Goal: Transaction & Acquisition: Book appointment/travel/reservation

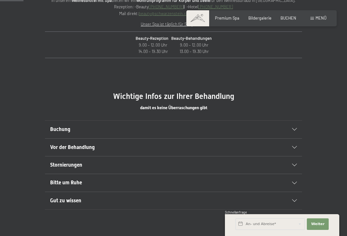
scroll to position [276, 0]
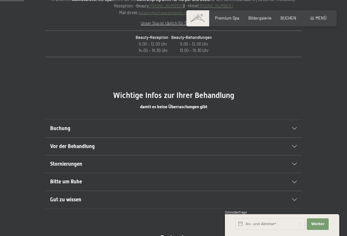
click at [293, 132] on div "Buchung" at bounding box center [173, 128] width 246 height 17
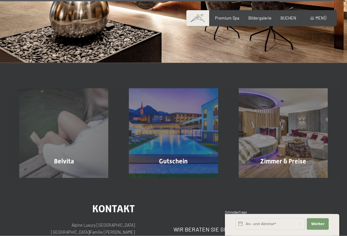
scroll to position [3918, 0]
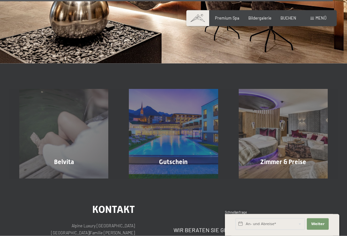
click at [307, 133] on div "Zimmer & Preise Mehr erfahren" at bounding box center [282, 133] width 109 height 89
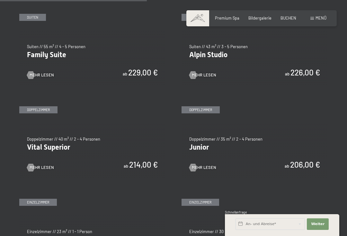
scroll to position [615, 0]
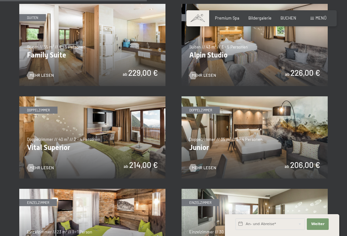
click at [318, 148] on img at bounding box center [254, 137] width 146 height 82
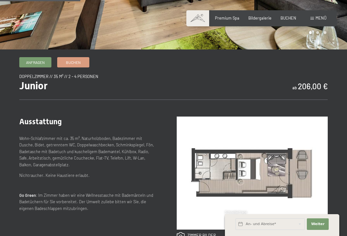
scroll to position [160, 0]
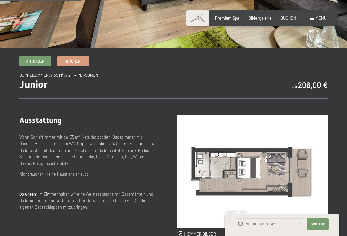
click at [80, 63] on link "Buchen" at bounding box center [72, 61] width 31 height 10
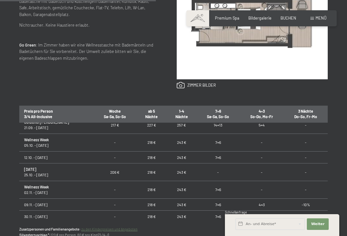
scroll to position [45, 0]
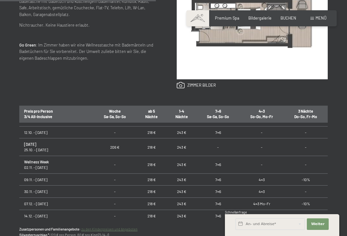
click at [323, 138] on td "-" at bounding box center [305, 147] width 44 height 18
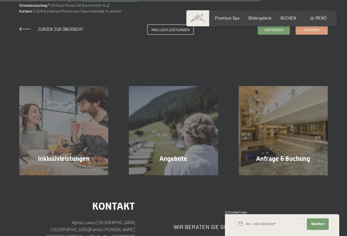
scroll to position [544, 0]
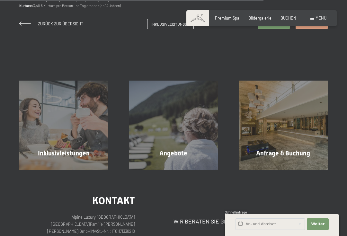
click at [89, 133] on div "Inklusivleistungen Mehr erfahren" at bounding box center [63, 125] width 109 height 89
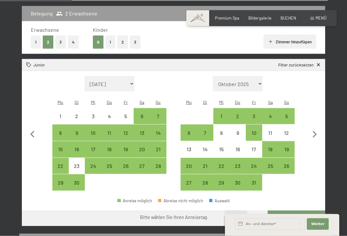
scroll to position [139, 0]
click at [64, 146] on div "15" at bounding box center [60, 153] width 15 height 15
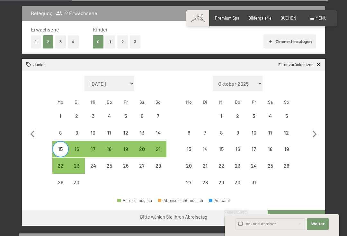
click at [129, 140] on span "Einwilligung Marketing*" at bounding box center [137, 136] width 53 height 6
click at [108, 140] on input "Einwilligung Marketing*" at bounding box center [104, 136] width 6 height 6
click at [128, 140] on span "Einwilligung Marketing*" at bounding box center [137, 136] width 53 height 6
click at [108, 140] on input "Einwilligung Marketing*" at bounding box center [104, 136] width 6 height 6
click at [131, 140] on span "Einwilligung Marketing*" at bounding box center [137, 136] width 53 height 6
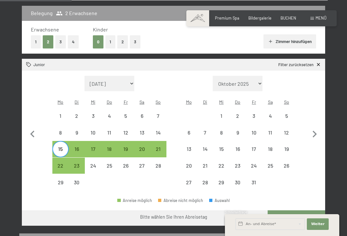
click at [108, 140] on input "Einwilligung Marketing*" at bounding box center [104, 136] width 6 height 6
click at [130, 140] on span "Einwilligung Marketing*" at bounding box center [137, 136] width 53 height 6
click at [108, 140] on input "Einwilligung Marketing*" at bounding box center [104, 136] width 6 height 6
checkbox input "false"
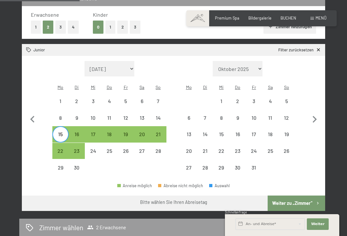
scroll to position [155, 0]
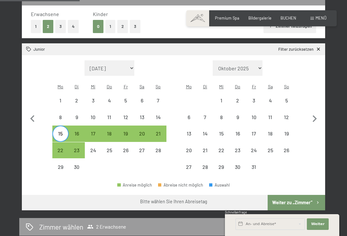
click at [335, 118] on div "15. September bis … Belegung 2 Erwachsene Erwachsene 1 2 3 4 Kinder 0 1 2 3 Zim…" at bounding box center [173, 185] width 347 height 434
click at [83, 131] on div "16" at bounding box center [76, 138] width 15 height 15
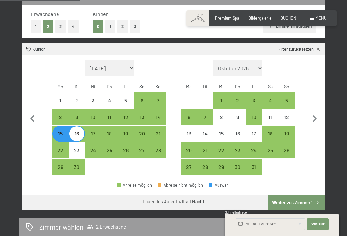
click at [98, 131] on div "17" at bounding box center [92, 138] width 15 height 15
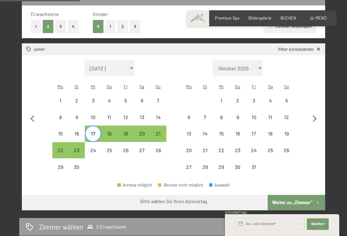
click at [62, 131] on div "15" at bounding box center [60, 138] width 15 height 15
click at [115, 131] on div "18" at bounding box center [109, 138] width 15 height 15
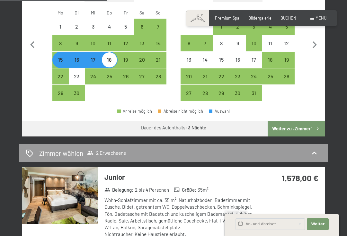
scroll to position [228, 0]
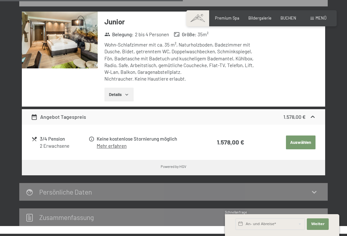
click at [306, 135] on button "Auswählen" at bounding box center [301, 142] width 30 height 14
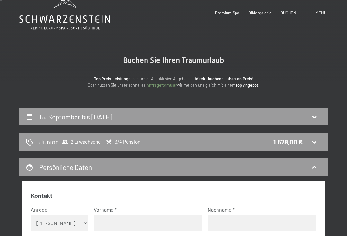
scroll to position [0, 0]
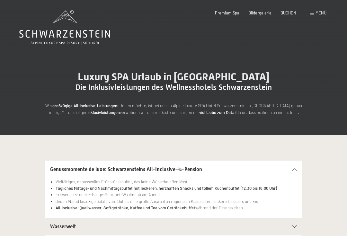
click at [263, 15] on div "Premium Spa Bildergalerie BUCHEN" at bounding box center [250, 13] width 108 height 6
click at [263, 13] on span "Bildergalerie" at bounding box center [259, 12] width 23 height 5
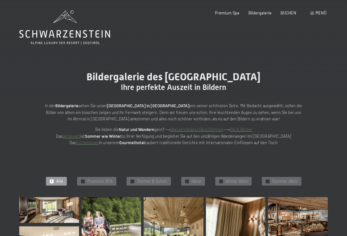
click at [229, 14] on span "Premium Spa" at bounding box center [227, 12] width 24 height 5
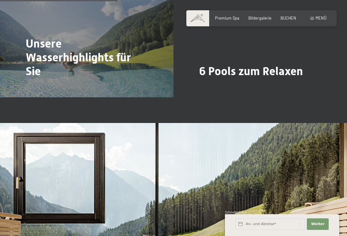
scroll to position [1194, 0]
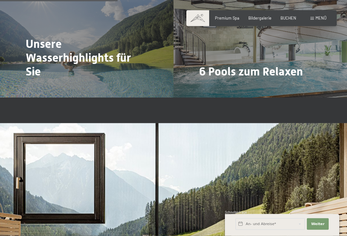
click at [321, 18] on span "Menü" at bounding box center [320, 17] width 11 height 5
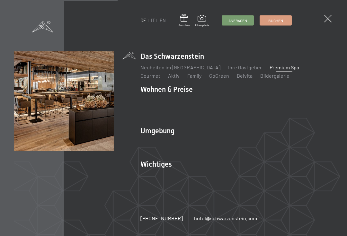
scroll to position [1194, 0]
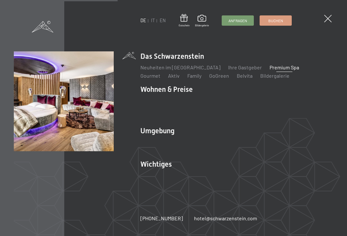
click at [176, 91] on li "Wohnen & Preise Inklusivleistungen Zimmer & Preise Liste Angebote Liste Familie…" at bounding box center [236, 102] width 193 height 36
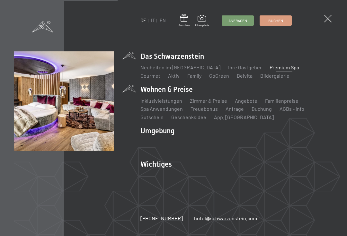
click at [159, 94] on li "Wohnen & Preise Inklusivleistungen Zimmer & Preise Liste Angebote Liste Familie…" at bounding box center [236, 102] width 193 height 36
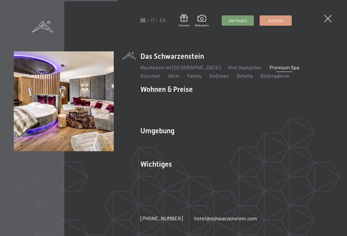
click at [279, 106] on link "AGBs - Info" at bounding box center [291, 109] width 25 height 6
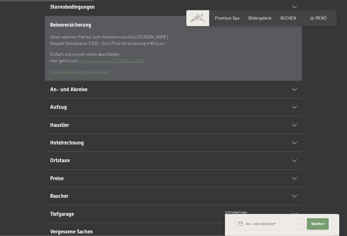
scroll to position [169, 0]
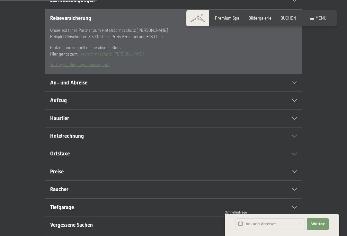
click at [295, 84] on icon at bounding box center [294, 83] width 5 height 3
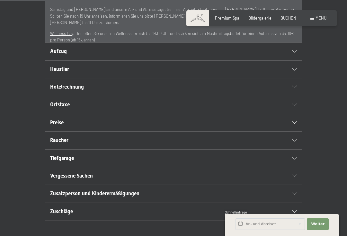
scroll to position [212, 0]
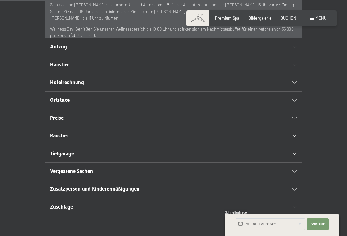
click at [293, 73] on div "Haustier" at bounding box center [173, 64] width 246 height 17
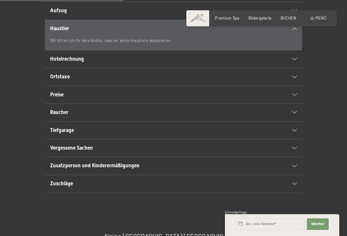
click at [296, 60] on icon at bounding box center [294, 59] width 5 height 3
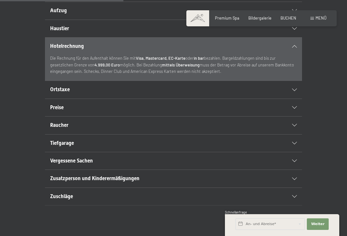
click at [295, 116] on div "Preise" at bounding box center [173, 107] width 246 height 17
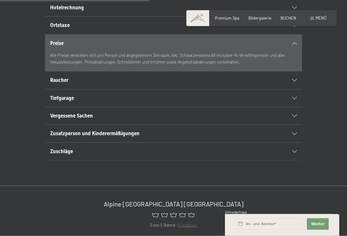
scroll to position [252, 0]
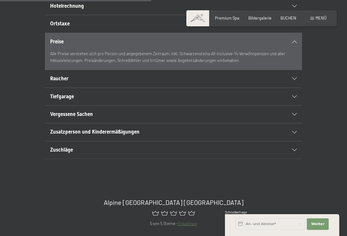
click at [294, 123] on div "Vergessene Sachen" at bounding box center [173, 114] width 246 height 17
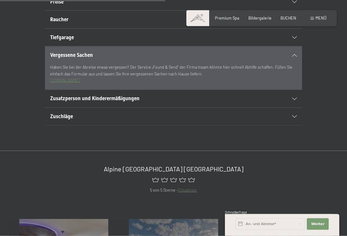
scroll to position [293, 0]
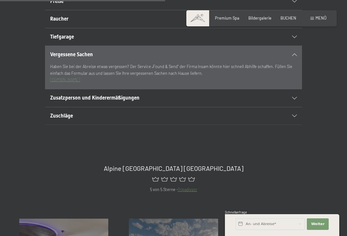
click at [293, 124] on div "Zuschläge" at bounding box center [173, 115] width 246 height 17
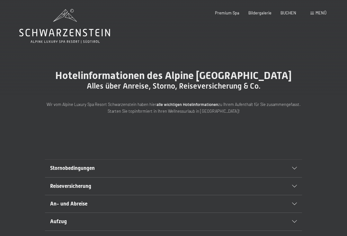
scroll to position [0, 0]
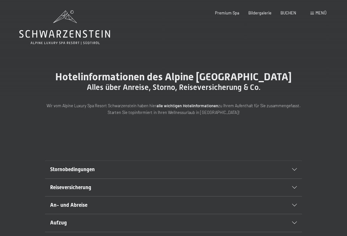
click at [291, 14] on span "BUCHEN" at bounding box center [288, 12] width 16 height 5
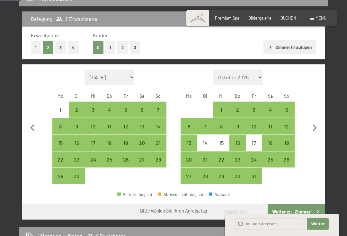
scroll to position [134, 0]
click at [63, 140] on div "15" at bounding box center [60, 147] width 15 height 15
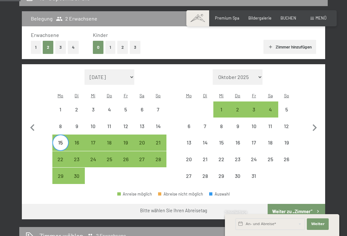
click at [112, 140] on div "18" at bounding box center [109, 147] width 15 height 15
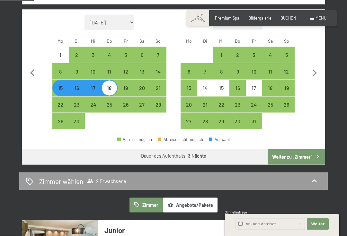
click at [315, 154] on icon "button" at bounding box center [317, 156] width 5 height 5
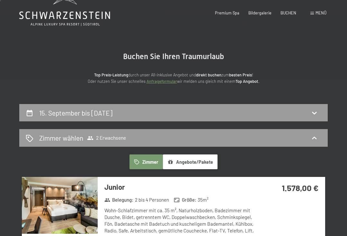
scroll to position [0, 0]
